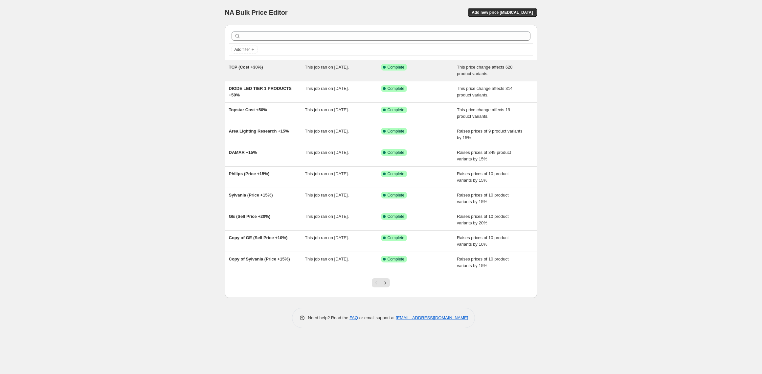
click at [264, 71] on div "TCP (Cost +30%)" at bounding box center [267, 70] width 76 height 13
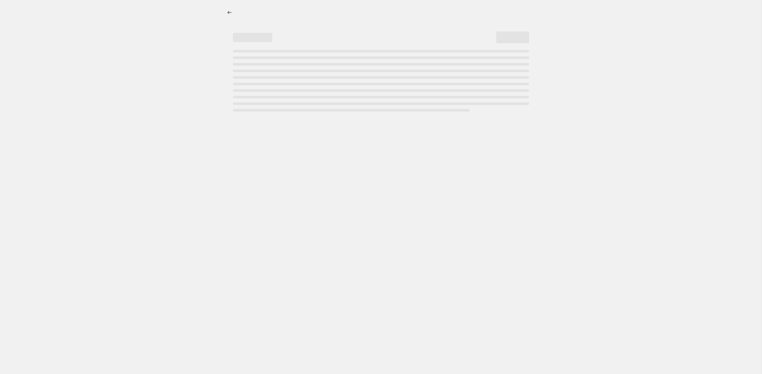
select select "pc"
select select "no_change"
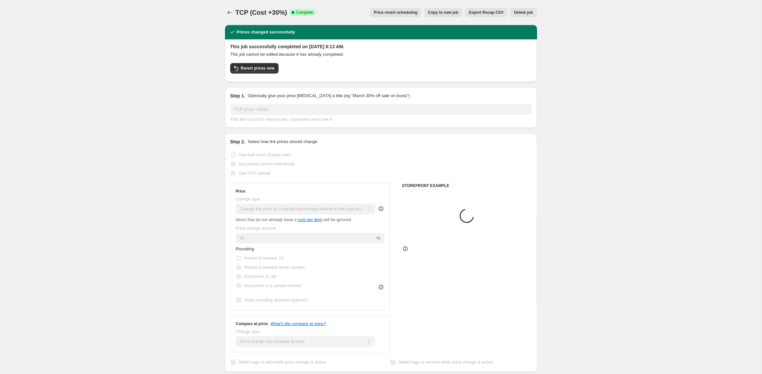
select select "vendor"
click at [450, 11] on span "Copy to new job" at bounding box center [443, 12] width 31 height 5
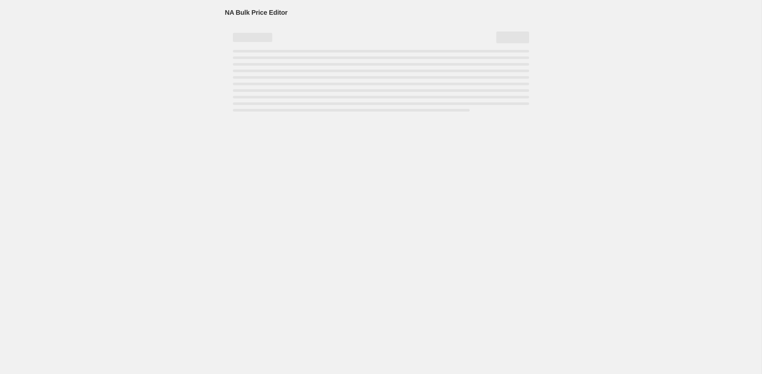
select select "pc"
select select "no_change"
select select "vendor"
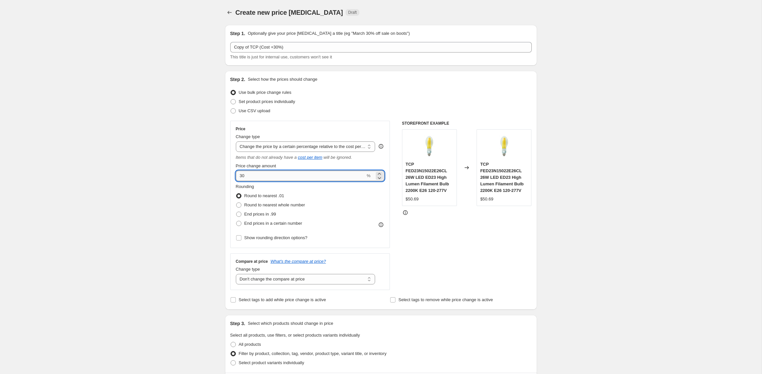
drag, startPoint x: 293, startPoint y: 174, endPoint x: 288, endPoint y: 178, distance: 5.8
click at [292, 175] on input "30" at bounding box center [301, 176] width 130 height 11
drag, startPoint x: 288, startPoint y: 178, endPoint x: 231, endPoint y: 177, distance: 56.8
click at [236, 177] on input "30" at bounding box center [301, 176] width 130 height 11
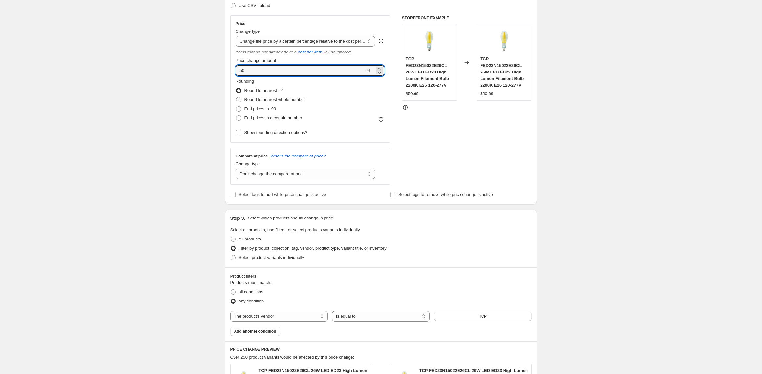
scroll to position [101, 0]
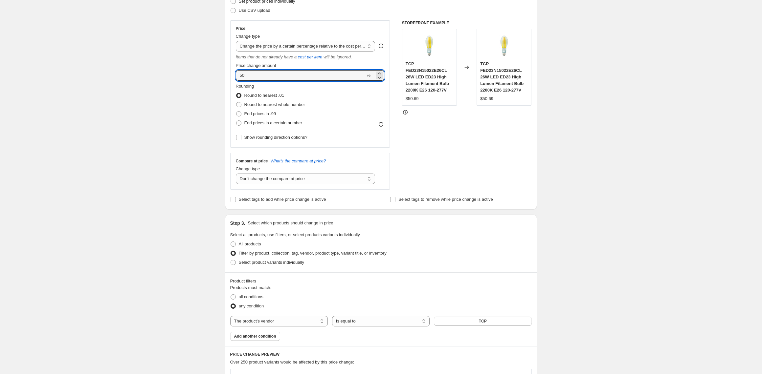
type input "50"
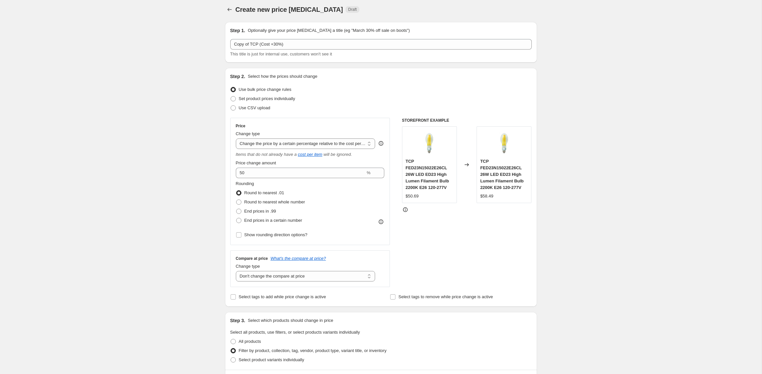
scroll to position [0, 0]
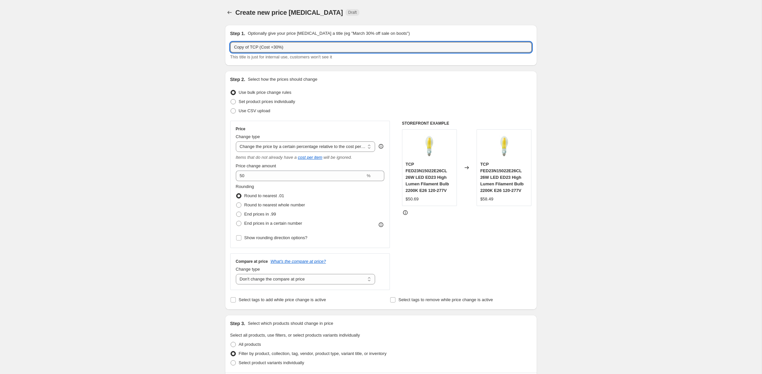
drag, startPoint x: 249, startPoint y: 48, endPoint x: 206, endPoint y: 57, distance: 43.9
click at [230, 49] on input "Copy of TCP (Cost +30%)" at bounding box center [381, 47] width 302 height 11
click at [256, 48] on input "TCP (Cost +30%)" at bounding box center [381, 47] width 302 height 11
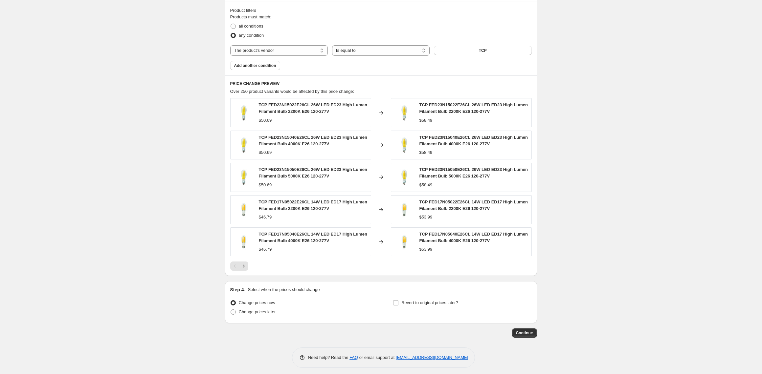
scroll to position [375, 0]
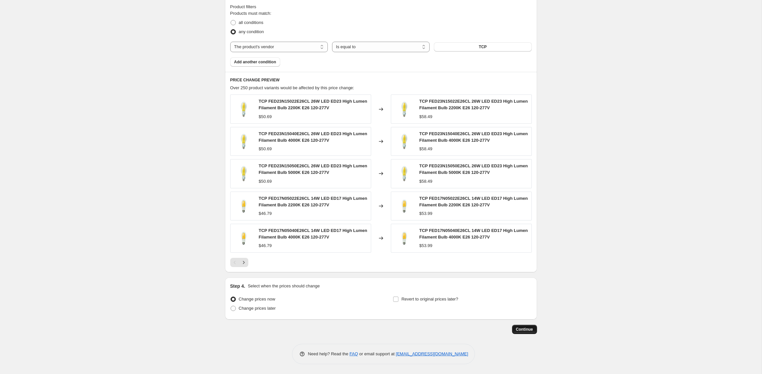
type input "TCP (Cost +50%)"
click at [524, 328] on span "Continue" at bounding box center [524, 329] width 17 height 5
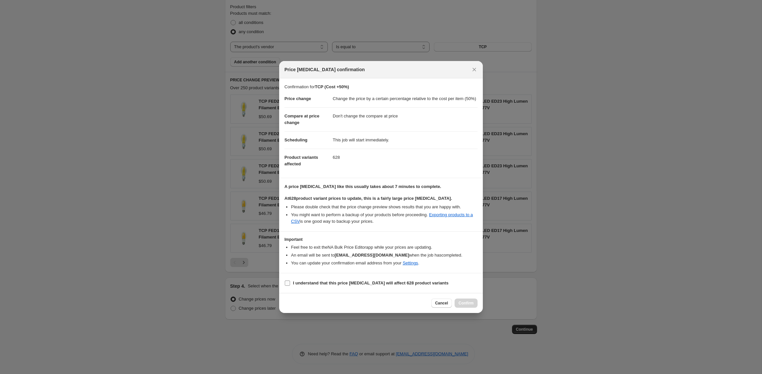
click at [358, 286] on b "I understand that this price [MEDICAL_DATA] will affect 628 product variants" at bounding box center [370, 283] width 155 height 5
click at [290, 286] on input "I understand that this price [MEDICAL_DATA] will affect 628 product variants" at bounding box center [287, 283] width 5 height 5
checkbox input "true"
click at [468, 301] on button "Confirm" at bounding box center [466, 303] width 23 height 9
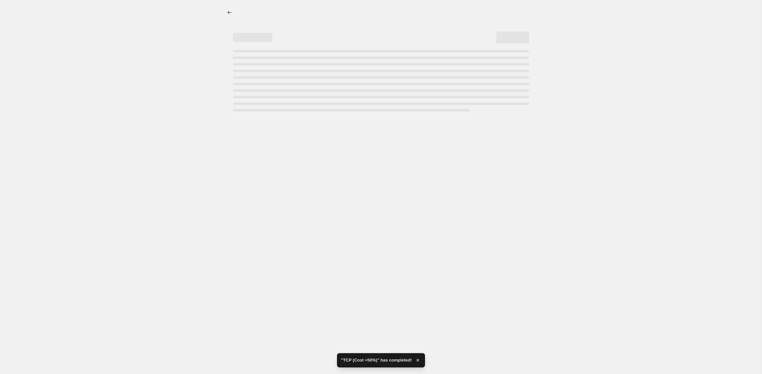
select select "pc"
select select "no_change"
select select "vendor"
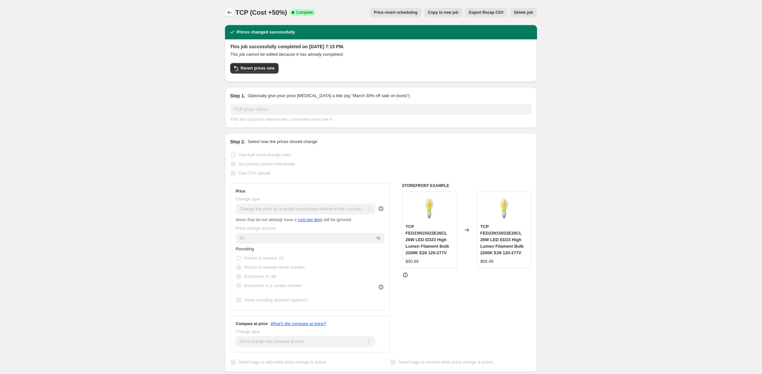
click at [229, 11] on icon "Price change jobs" at bounding box center [229, 12] width 7 height 7
